Goal: Task Accomplishment & Management: Use online tool/utility

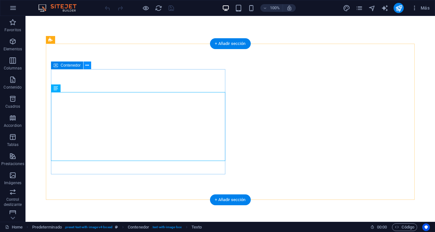
click at [86, 63] on icon at bounding box center [87, 65] width 4 height 7
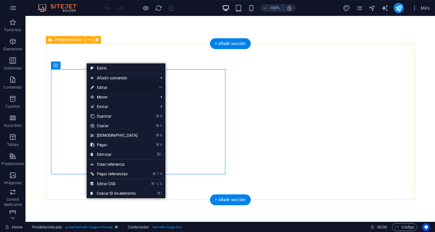
click at [104, 86] on link "⏎ Editar" at bounding box center [114, 88] width 55 height 10
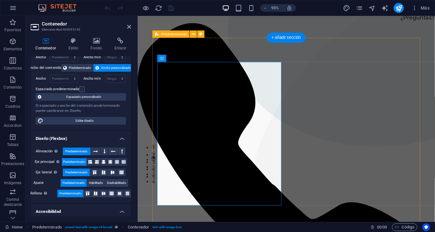
scroll to position [28, 0]
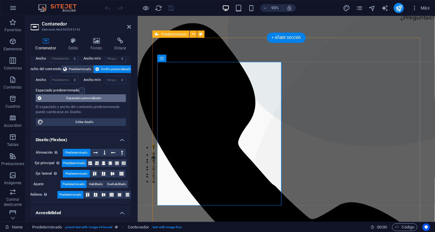
click at [99, 98] on span "Espaciado personalizado" at bounding box center [83, 98] width 81 height 8
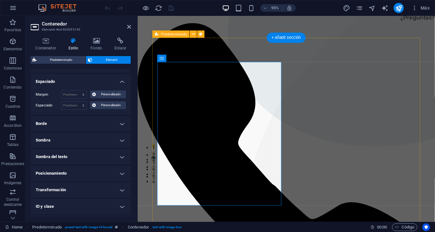
scroll to position [31, 0]
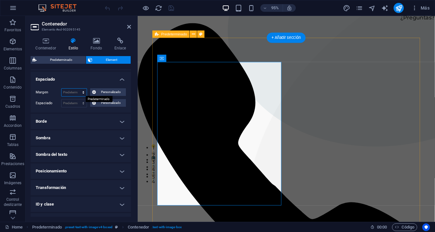
select select "%"
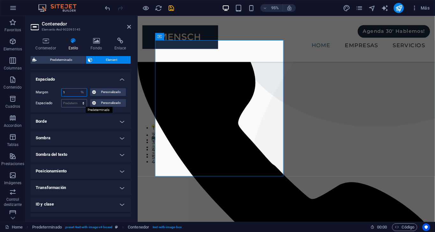
scroll to position [62, 0]
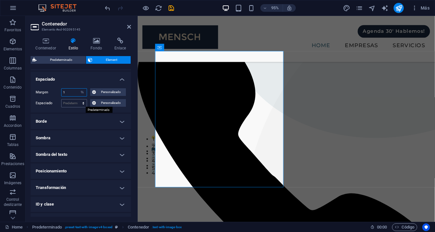
type input "1"
click at [69, 93] on input "1" at bounding box center [74, 93] width 25 height 8
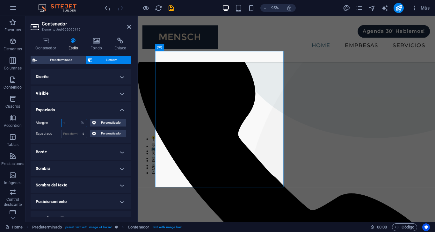
scroll to position [0, 0]
type input "2"
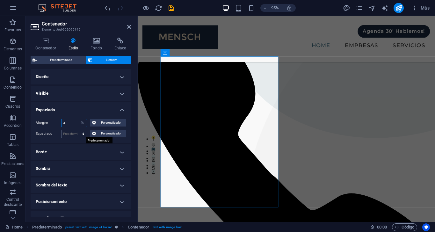
type input "3"
select select "default"
select select "DISABLED_OPTION_VALUE"
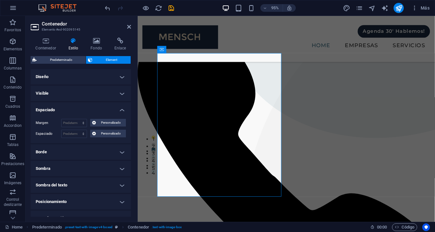
click at [122, 110] on h4 "Espaciado" at bounding box center [81, 107] width 100 height 11
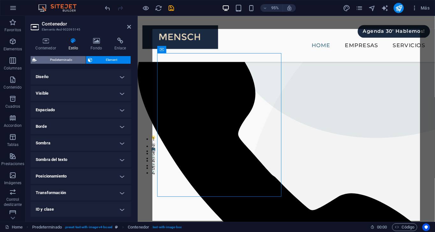
click at [50, 58] on span "Predeterminado" at bounding box center [61, 60] width 45 height 8
select select "rem"
select select "px"
select select "preset-text-with-image-v4-boxed"
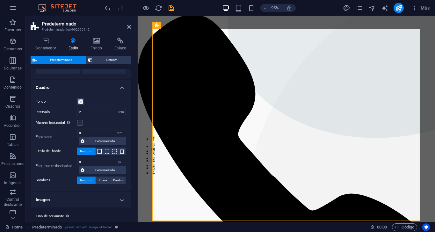
scroll to position [54, 0]
click at [108, 138] on span "Personalizado" at bounding box center [105, 142] width 38 height 8
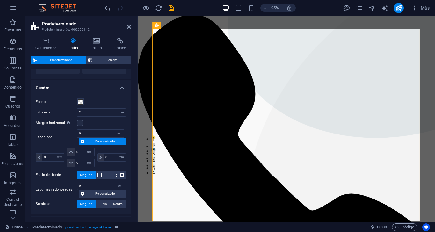
click at [103, 143] on span "Personalizado" at bounding box center [105, 142] width 38 height 8
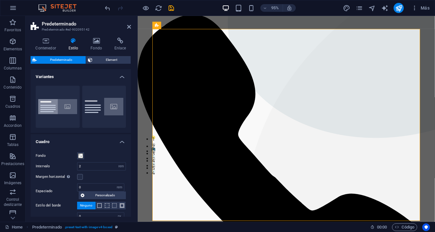
scroll to position [0, 0]
click at [43, 42] on icon at bounding box center [46, 41] width 30 height 6
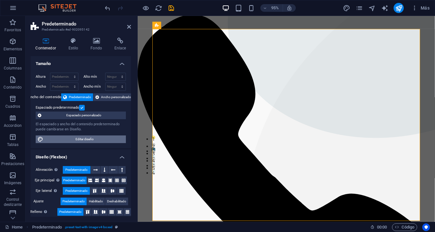
click at [71, 141] on span "Editar diseño" at bounding box center [84, 140] width 79 height 8
select select "px"
select select "500"
select select "px"
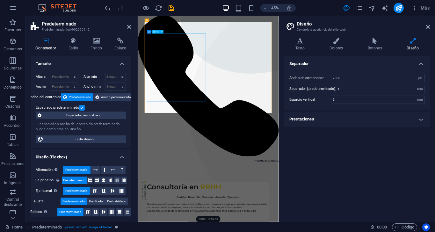
click at [426, 29] on icon at bounding box center [428, 26] width 4 height 5
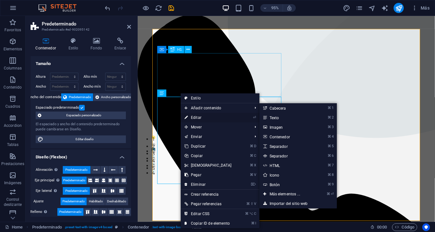
click at [201, 116] on link "⏎ Editar" at bounding box center [208, 118] width 55 height 10
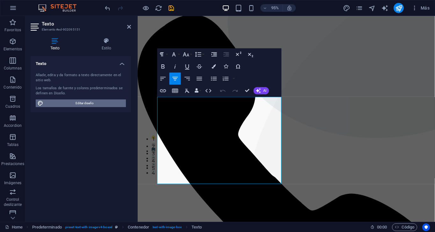
click at [92, 102] on span "Editar diseño" at bounding box center [84, 104] width 79 height 8
select select "px"
select select "500"
select select "px"
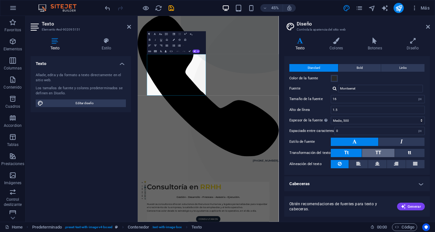
scroll to position [2, 0]
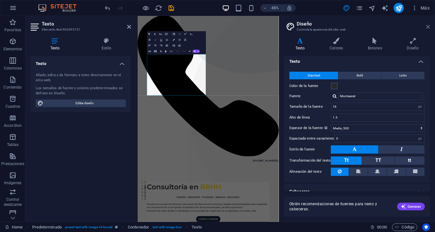
click at [427, 26] on icon at bounding box center [428, 26] width 4 height 5
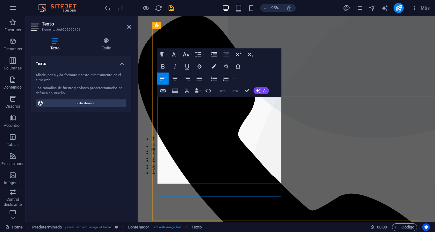
drag, startPoint x: 174, startPoint y: 183, endPoint x: 159, endPoint y: 130, distance: 55.3
click at [214, 54] on icon "button" at bounding box center [214, 54] width 7 height 7
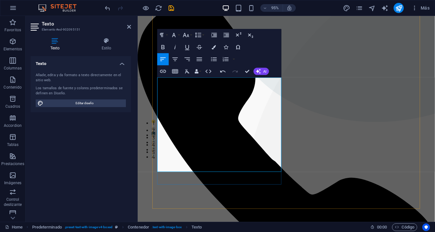
scroll to position [82, 0]
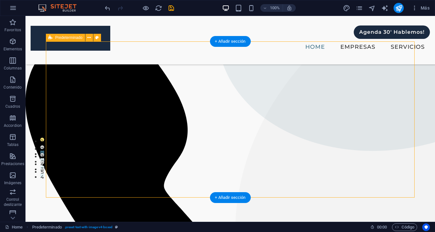
scroll to position [55, 0]
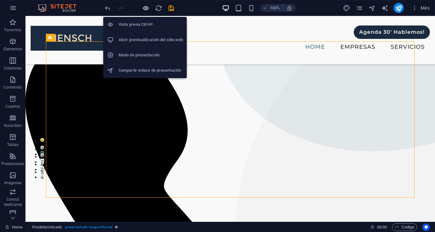
click at [0, 0] on icon "button" at bounding box center [0, 0] width 0 height 0
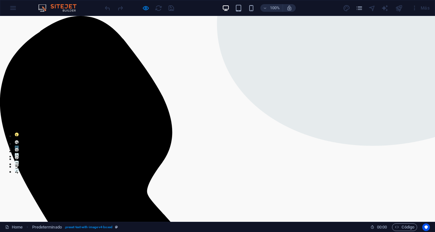
scroll to position [60, 0]
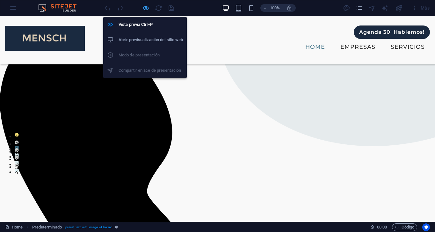
click at [0, 0] on icon "button" at bounding box center [0, 0] width 0 height 0
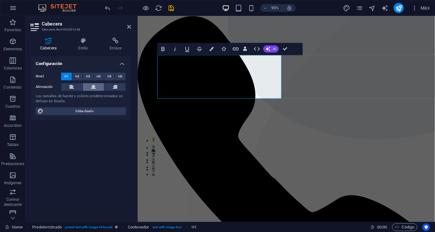
click at [95, 87] on icon at bounding box center [93, 87] width 4 height 8
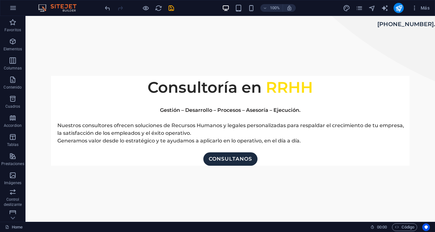
scroll to position [472, 0]
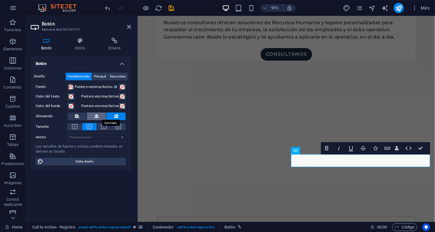
click at [95, 116] on icon at bounding box center [96, 117] width 4 height 8
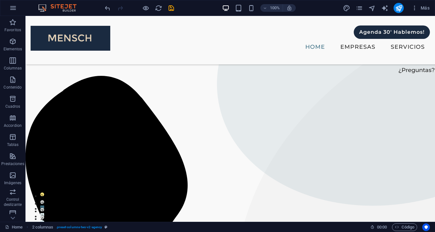
scroll to position [0, 0]
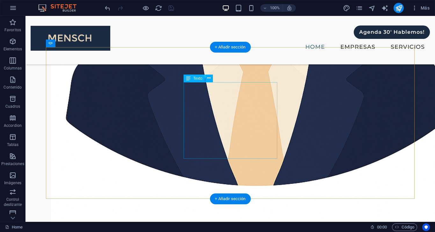
scroll to position [1196, 0]
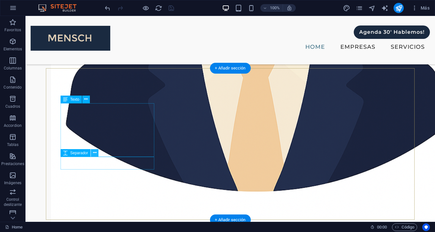
click at [94, 153] on icon at bounding box center [95, 153] width 4 height 7
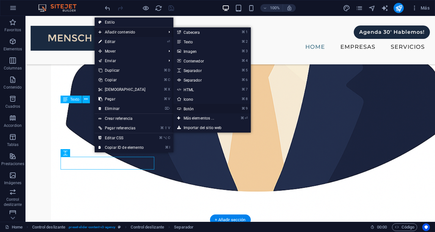
click at [186, 108] on link "⌘ 9 Botón" at bounding box center [201, 109] width 54 height 10
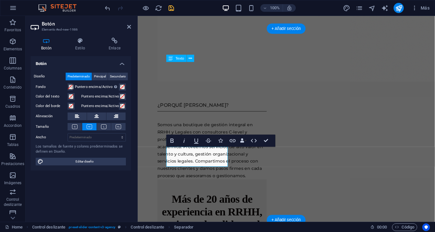
scroll to position [1359, 0]
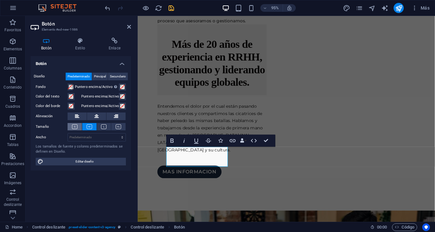
click at [72, 127] on icon at bounding box center [74, 126] width 5 height 5
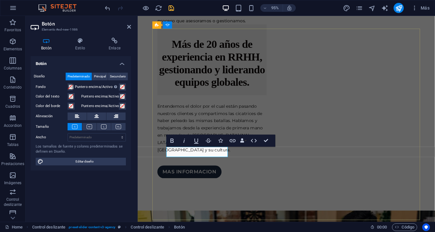
click at [115, 40] on icon at bounding box center [114, 41] width 33 height 6
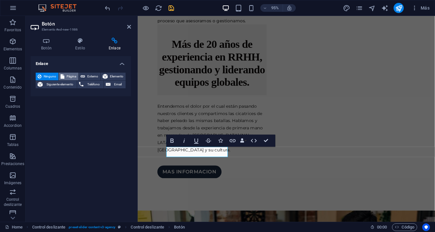
click at [65, 76] on button "Página" at bounding box center [69, 77] width 20 height 8
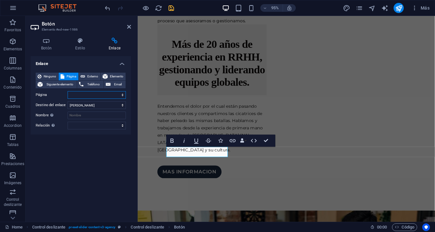
select select "2"
click at [48, 43] on icon at bounding box center [47, 41] width 32 height 6
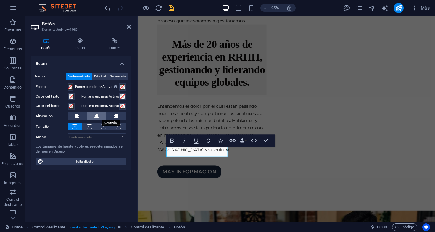
click at [100, 116] on button at bounding box center [96, 117] width 19 height 8
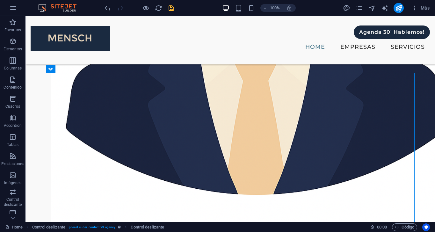
scroll to position [1190, 0]
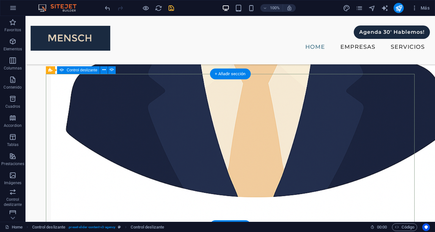
click at [212, 106] on button at bounding box center [209, 105] width 8 height 8
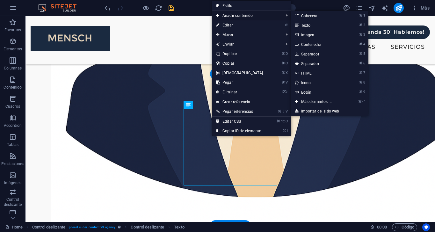
click at [244, 17] on span "Añadir contenido" at bounding box center [246, 16] width 69 height 10
click at [305, 91] on link "⌘ 9 Botón" at bounding box center [318, 92] width 54 height 10
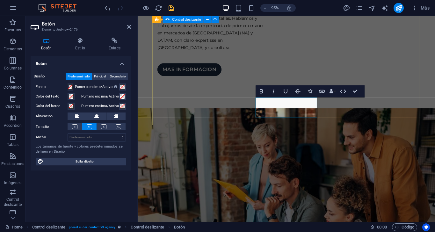
scroll to position [1466, 0]
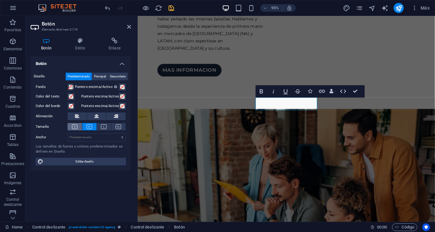
click at [76, 126] on icon at bounding box center [74, 126] width 5 height 5
click at [97, 117] on icon at bounding box center [96, 117] width 4 height 8
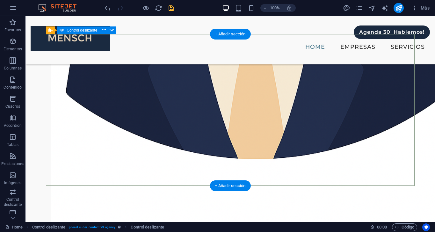
scroll to position [1228, 0]
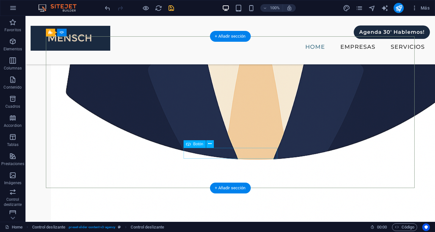
click at [210, 144] on icon at bounding box center [210, 144] width 4 height 7
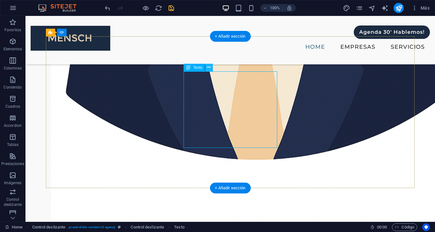
click at [210, 67] on icon at bounding box center [209, 67] width 4 height 7
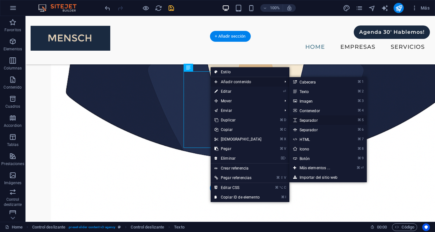
click at [315, 121] on link "⌘ 5 Separador" at bounding box center [317, 120] width 54 height 10
select select "px"
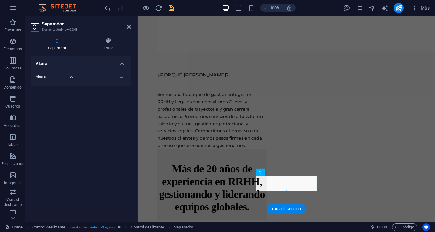
scroll to position [1384, 0]
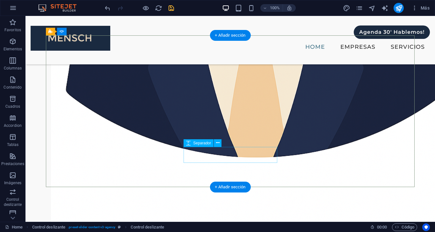
scroll to position [1213, 0]
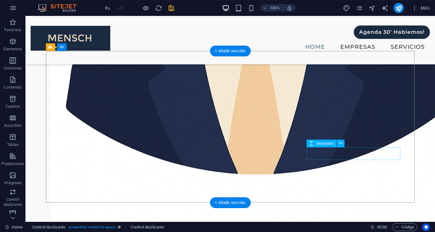
click at [341, 141] on icon at bounding box center [341, 143] width 4 height 7
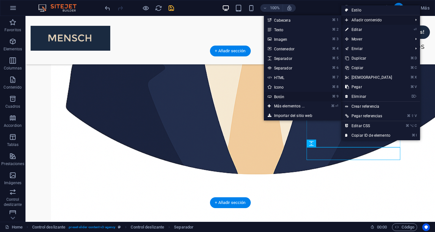
click at [280, 96] on link "⌘ 9 Botón" at bounding box center [291, 97] width 54 height 10
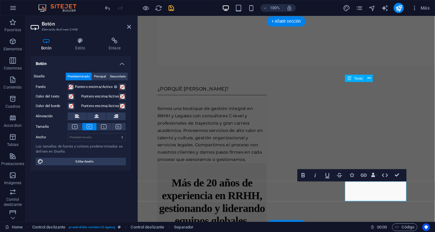
scroll to position [1367, 0]
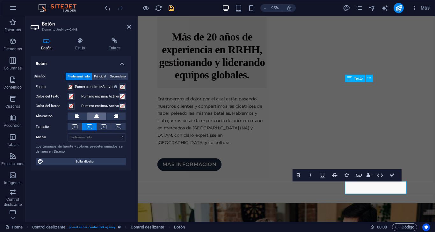
click at [99, 119] on icon at bounding box center [96, 117] width 4 height 8
click at [74, 125] on icon at bounding box center [74, 126] width 5 height 5
click at [107, 45] on h4 "Enlace" at bounding box center [114, 44] width 33 height 13
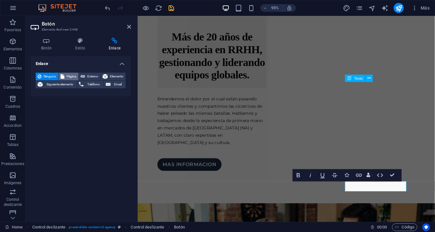
click at [69, 77] on span "Página" at bounding box center [71, 77] width 10 height 8
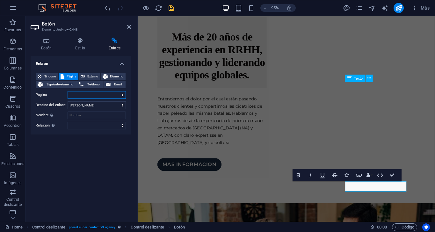
select select "2"
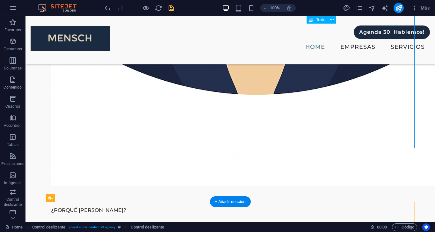
scroll to position [1240, 0]
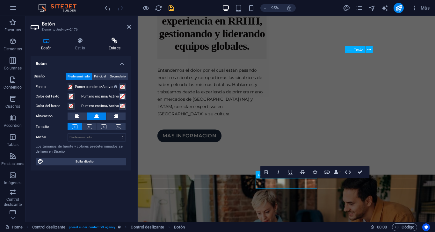
click at [121, 42] on icon at bounding box center [114, 41] width 33 height 6
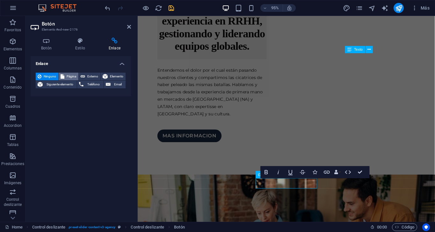
click at [71, 74] on span "Página" at bounding box center [71, 77] width 10 height 8
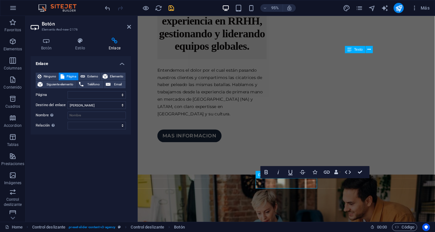
click at [93, 100] on div "Ninguno Página Externo Elemento Siguiente elemento Teléfono Email Página Home S…" at bounding box center [81, 101] width 90 height 57
select select "2"
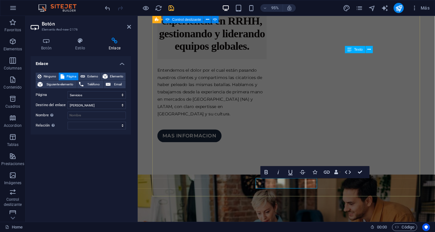
scroll to position [1397, 0]
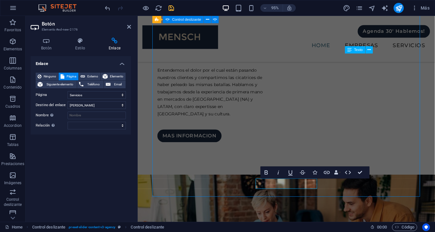
select select "ms"
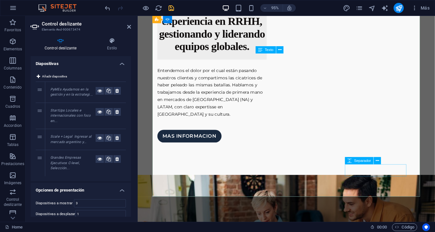
click at [380, 161] on button at bounding box center [377, 160] width 7 height 7
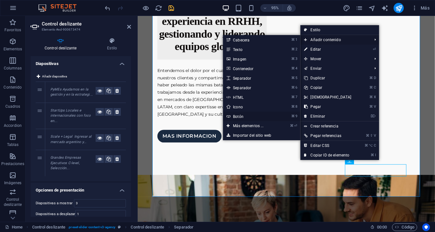
click at [236, 117] on link "⌘ 9 Botón" at bounding box center [250, 117] width 54 height 10
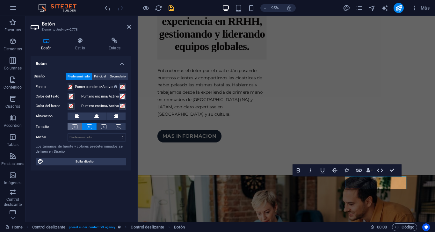
click at [76, 126] on icon at bounding box center [74, 126] width 5 height 5
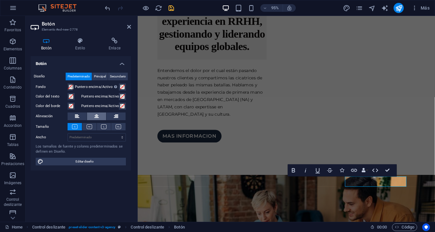
click at [96, 117] on icon at bounding box center [96, 117] width 4 height 8
click at [116, 43] on icon at bounding box center [114, 41] width 33 height 6
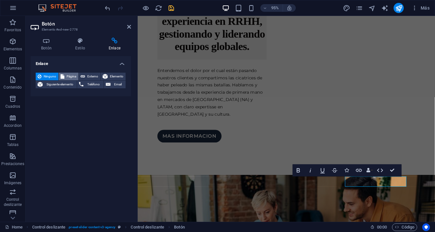
click at [71, 74] on span "Página" at bounding box center [71, 77] width 10 height 8
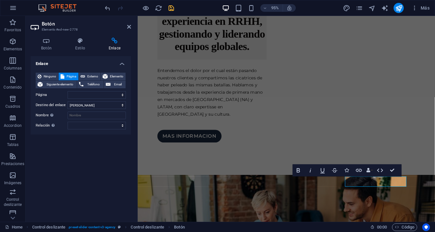
click at [83, 90] on div "Ninguno Página Externo Elemento Siguiente elemento Teléfono Email Página Home S…" at bounding box center [81, 101] width 90 height 57
select select "2"
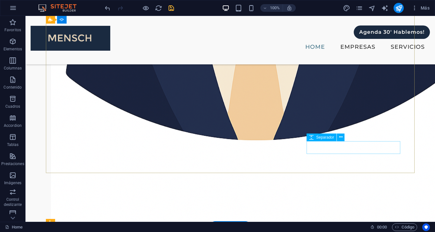
scroll to position [1246, 0]
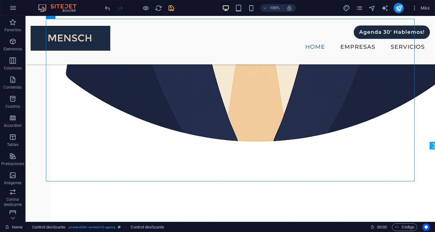
scroll to position [1234, 0]
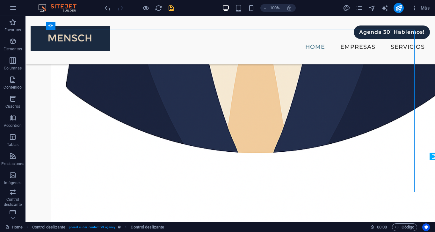
click at [171, 11] on icon "save" at bounding box center [171, 7] width 7 height 7
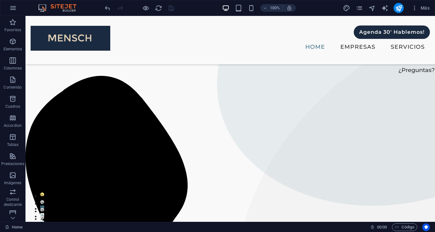
scroll to position [0, 0]
click at [401, 6] on icon "publish" at bounding box center [399, 7] width 7 height 7
